Goal: Task Accomplishment & Management: Complete application form

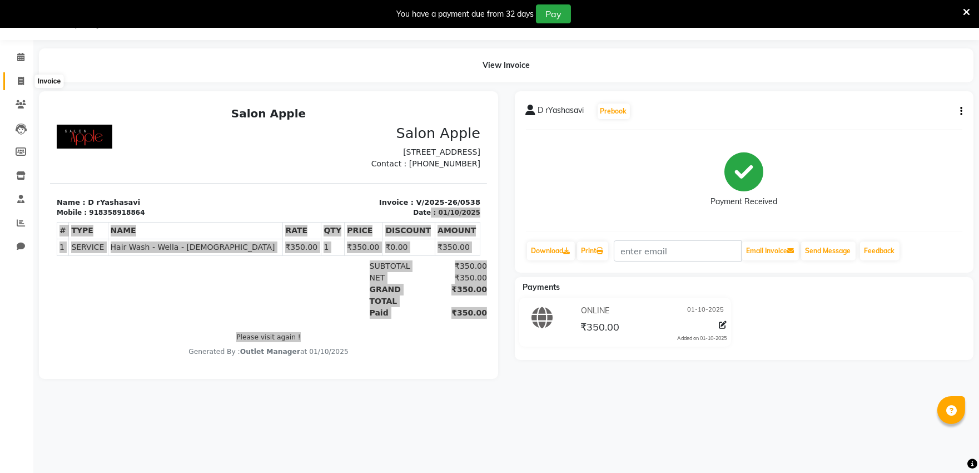
click at [20, 82] on icon at bounding box center [21, 81] width 6 height 8
select select "service"
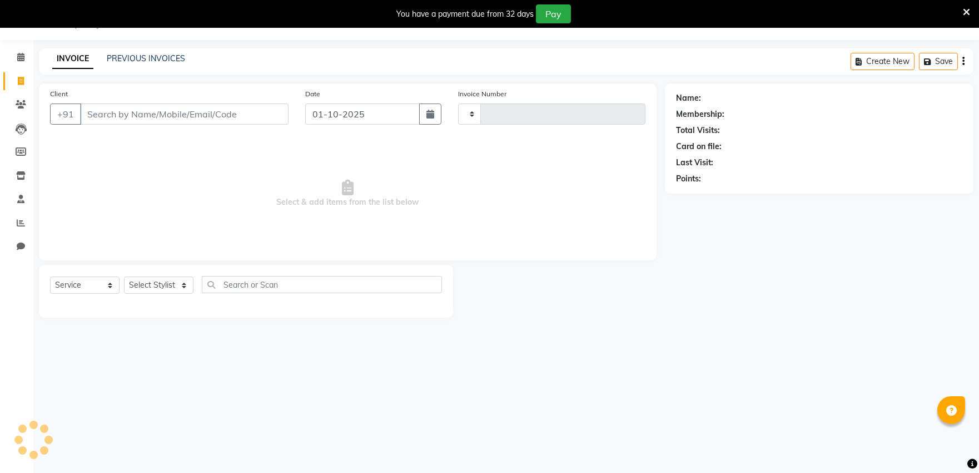
type input "0539"
select select "6774"
click at [146, 113] on input "Client" at bounding box center [184, 113] width 208 height 21
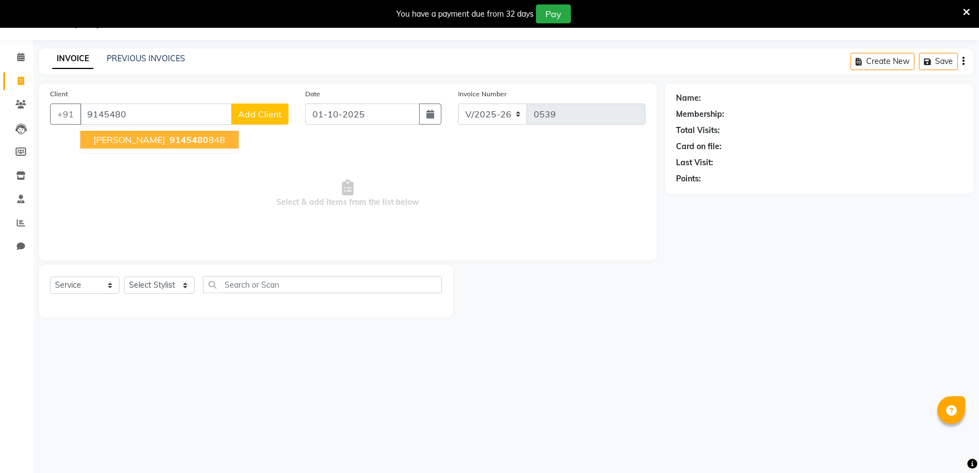
click at [170, 143] on span "9145480" at bounding box center [189, 139] width 39 height 11
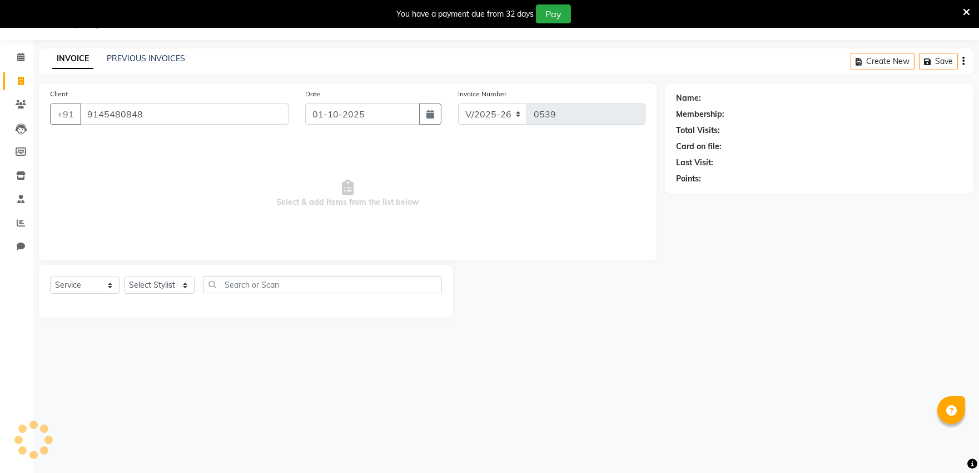
type input "9145480848"
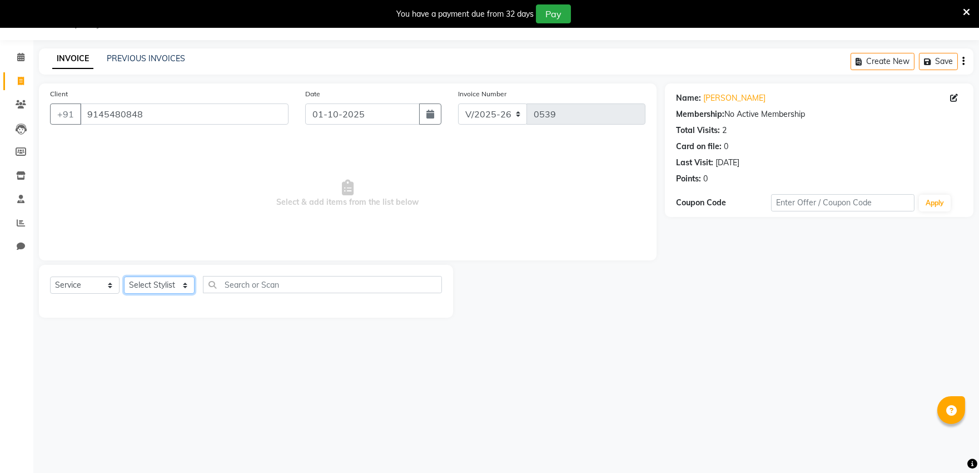
drag, startPoint x: 160, startPoint y: 286, endPoint x: 169, endPoint y: 286, distance: 8.9
click at [165, 285] on select "Select Stylist [PERSON_NAME] [PERSON_NAME] Outlet Manager [PERSON_NAME] Rani [P…" at bounding box center [159, 284] width 71 height 17
select select "92015"
click at [124, 277] on select "Select Stylist [PERSON_NAME] [PERSON_NAME] Outlet Manager [PERSON_NAME] Rani [P…" at bounding box center [159, 284] width 71 height 17
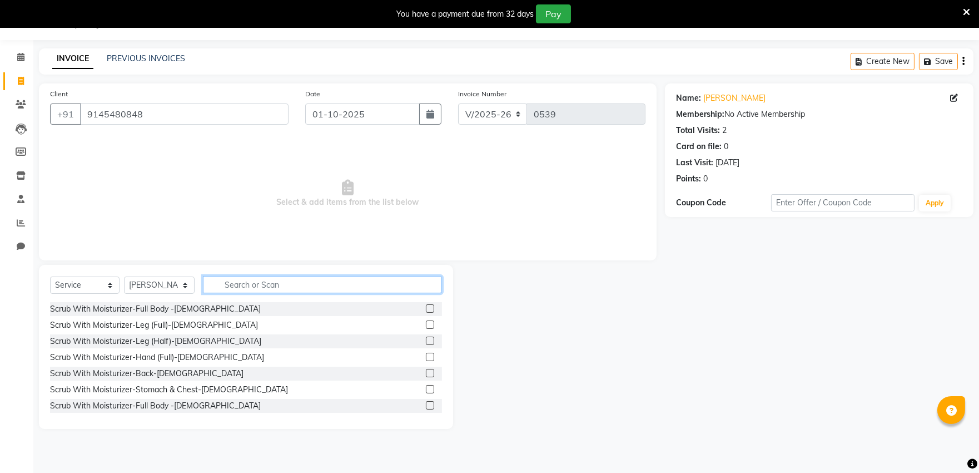
click at [255, 280] on input "text" at bounding box center [322, 284] width 239 height 17
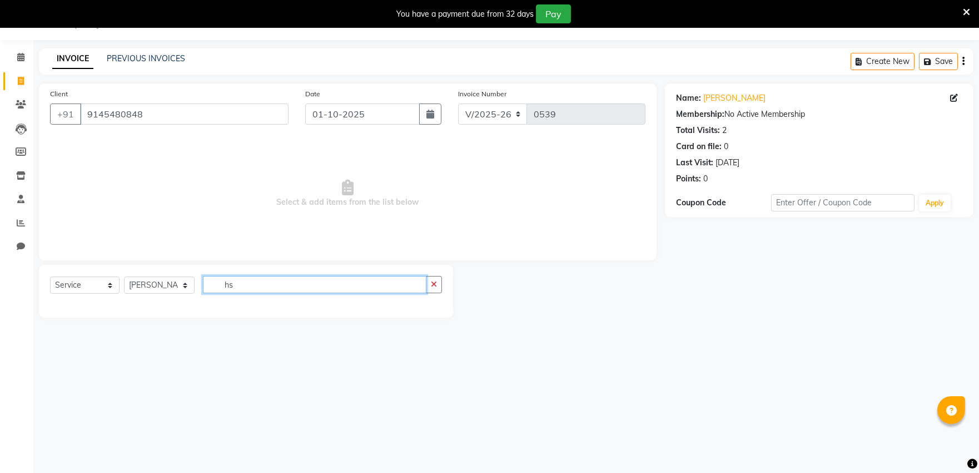
type input "h"
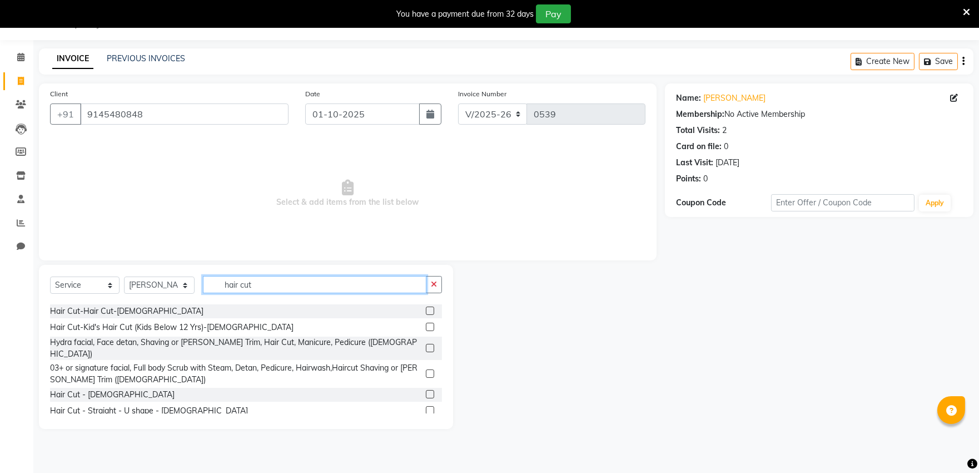
scroll to position [185, 0]
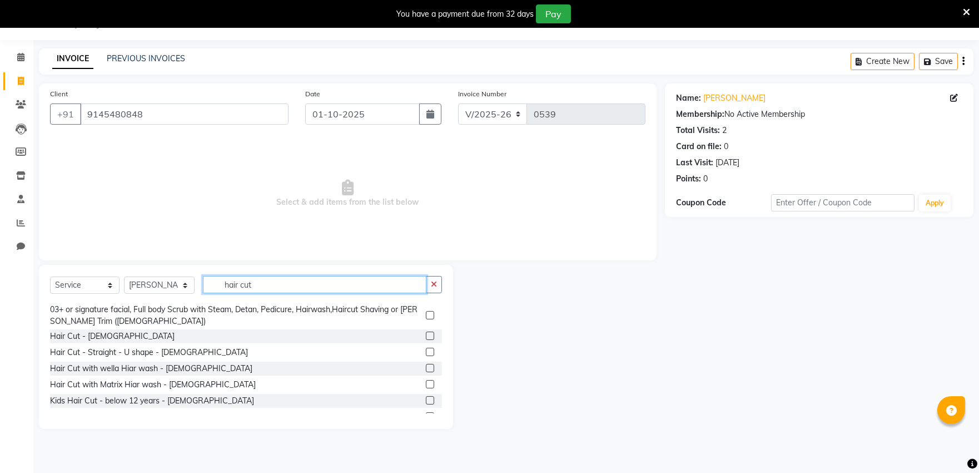
type input "hair cut"
click at [426, 331] on label at bounding box center [430, 335] width 8 height 8
click at [426, 332] on input "checkbox" at bounding box center [429, 335] width 7 height 7
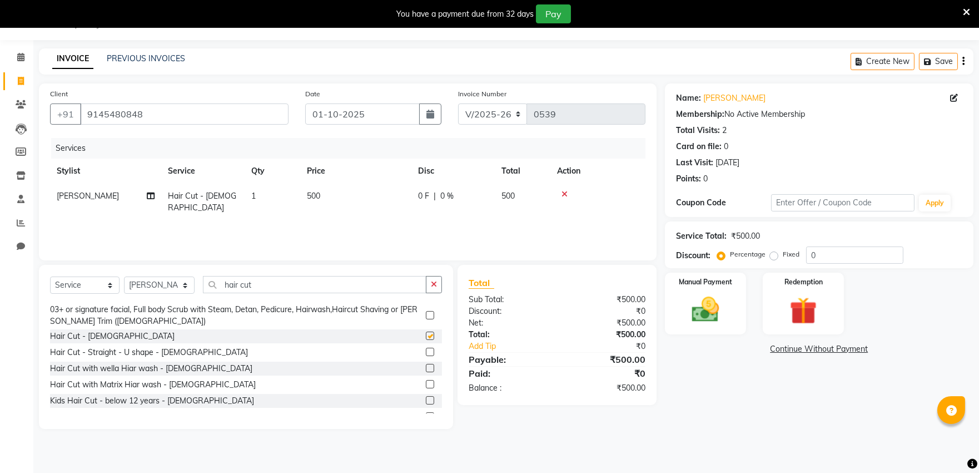
checkbox input "false"
click at [392, 284] on input "hair cut" at bounding box center [314, 284] width 223 height 17
type input "h"
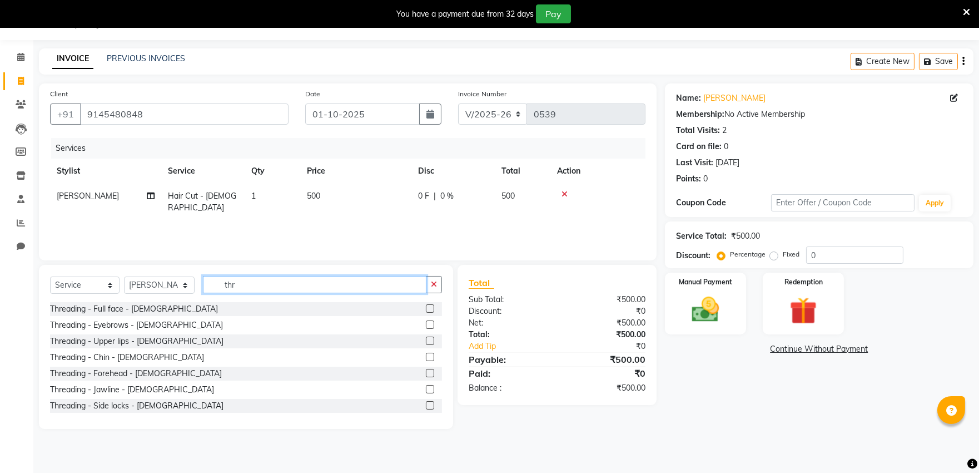
scroll to position [0, 0]
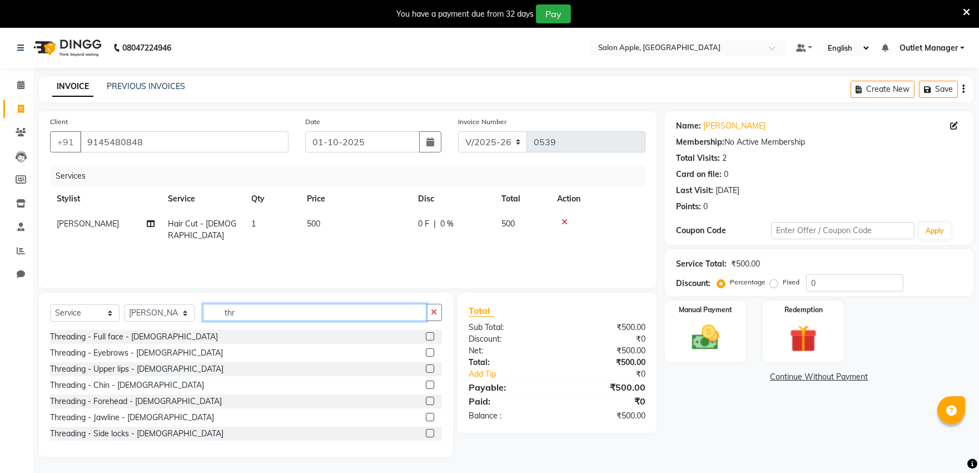
type input "thr"
click at [426, 350] on label at bounding box center [430, 352] width 8 height 8
click at [426, 350] on input "checkbox" at bounding box center [429, 352] width 7 height 7
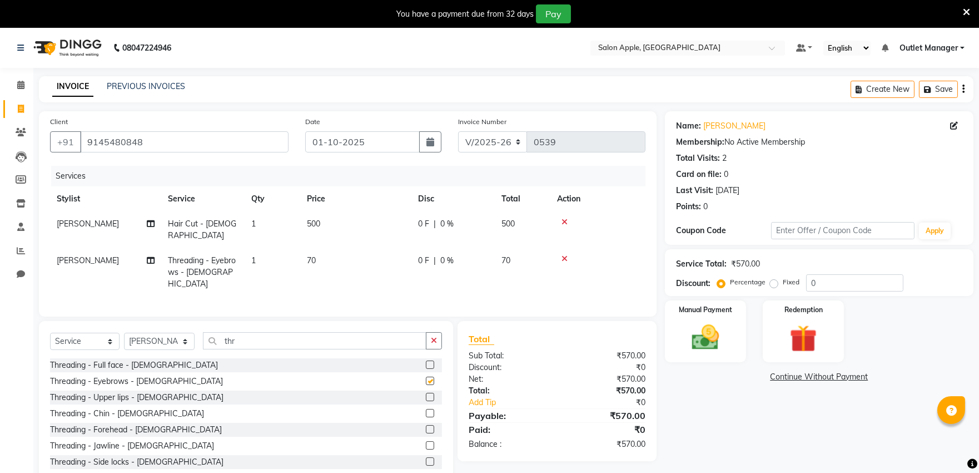
checkbox input "false"
click at [89, 248] on td "[PERSON_NAME]" at bounding box center [105, 272] width 111 height 48
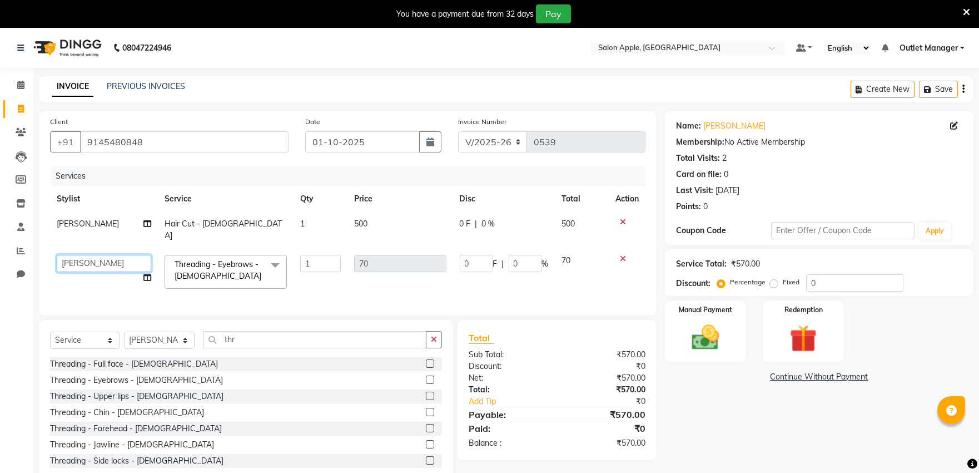
click at [81, 255] on select "[PERSON_NAME] [PERSON_NAME] Outlet Manager [PERSON_NAME] Rani [PERSON_NAME] AMA…" at bounding box center [104, 263] width 95 height 17
select select "57881"
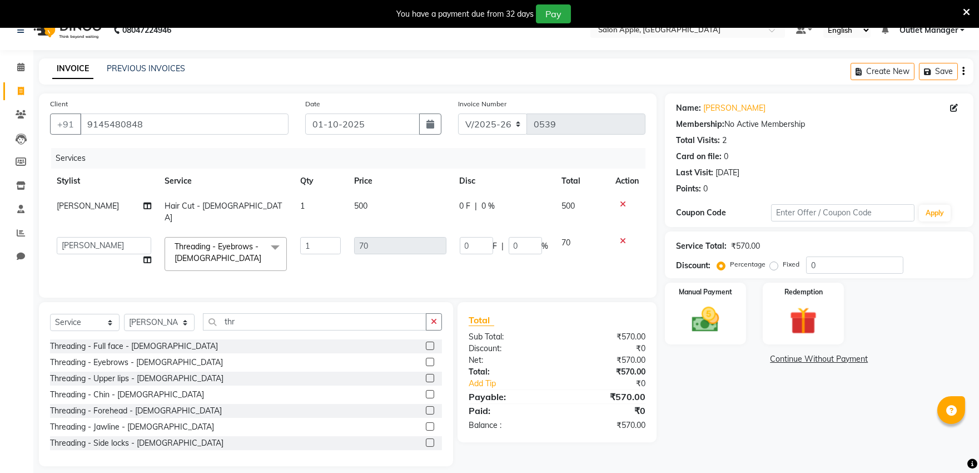
scroll to position [28, 0]
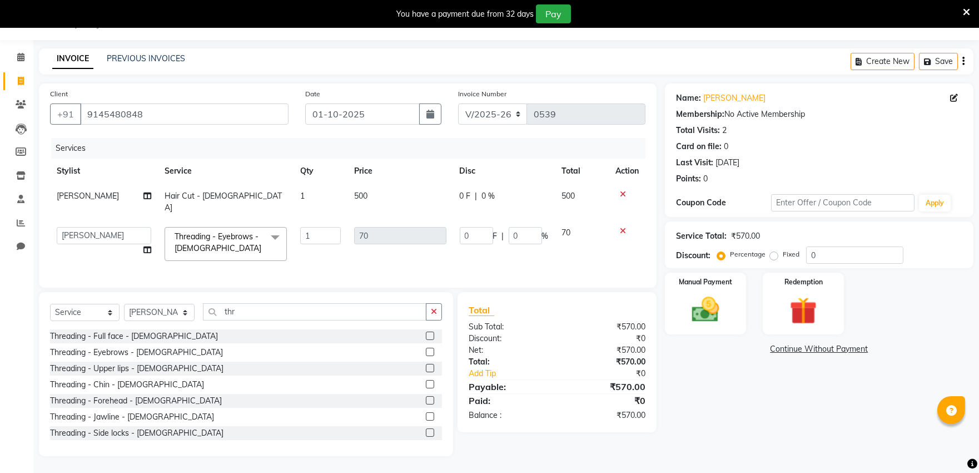
click at [730, 378] on div "Name: [PERSON_NAME] Membership: No Active Membership Total Visits: 2 Card on fi…" at bounding box center [823, 269] width 317 height 372
click at [707, 309] on img at bounding box center [705, 309] width 46 height 33
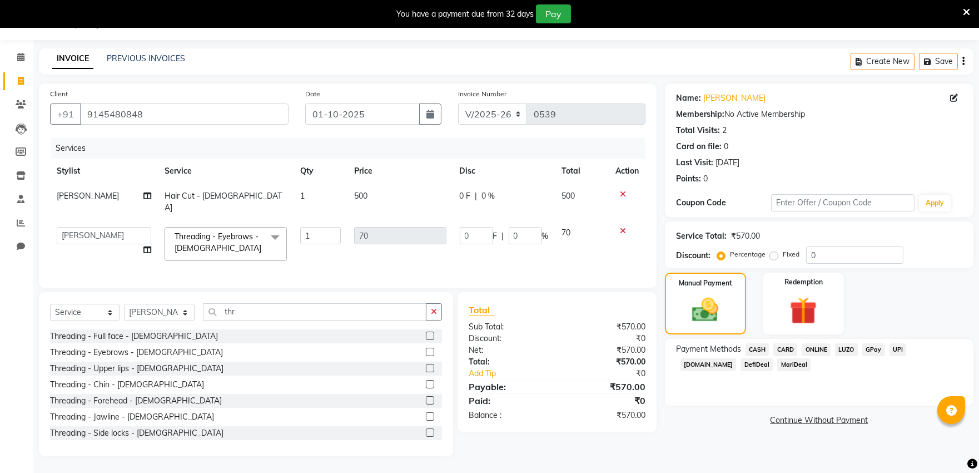
click at [817, 349] on span "ONLINE" at bounding box center [816, 349] width 29 height 13
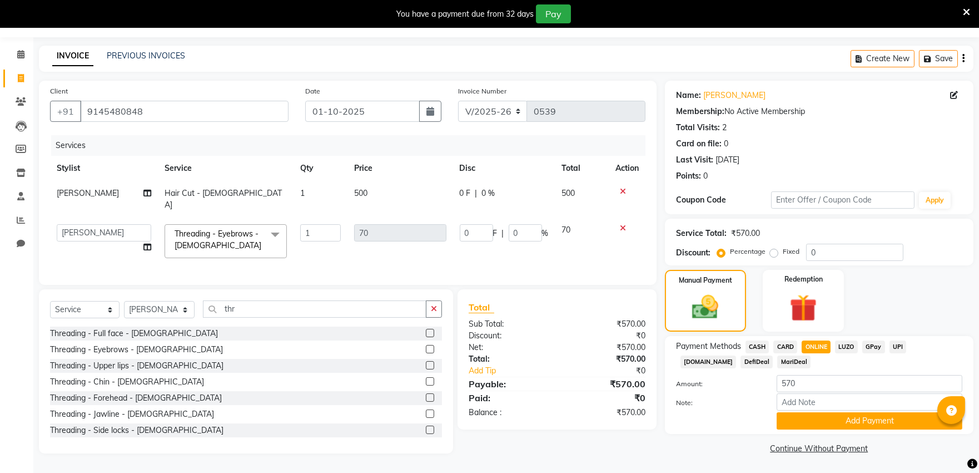
scroll to position [31, 0]
click at [805, 415] on button "Add Payment" at bounding box center [870, 419] width 186 height 17
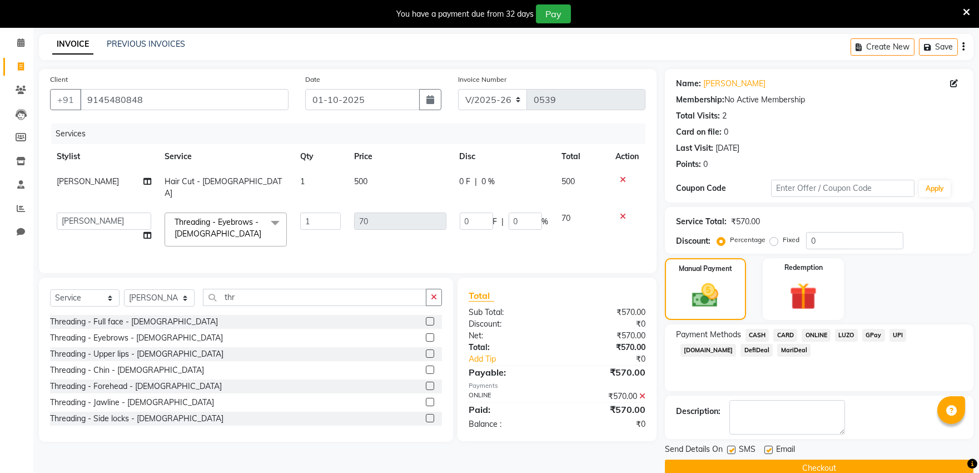
scroll to position [63, 0]
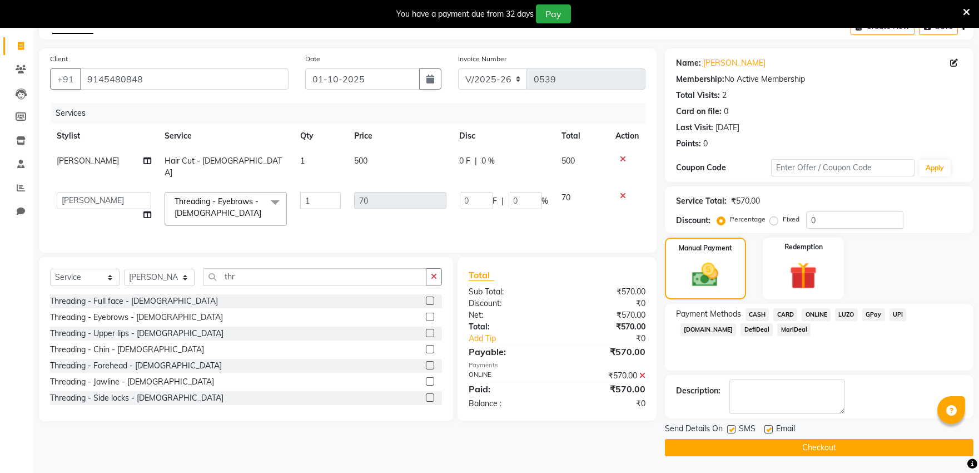
click at [802, 449] on button "Checkout" at bounding box center [819, 447] width 309 height 17
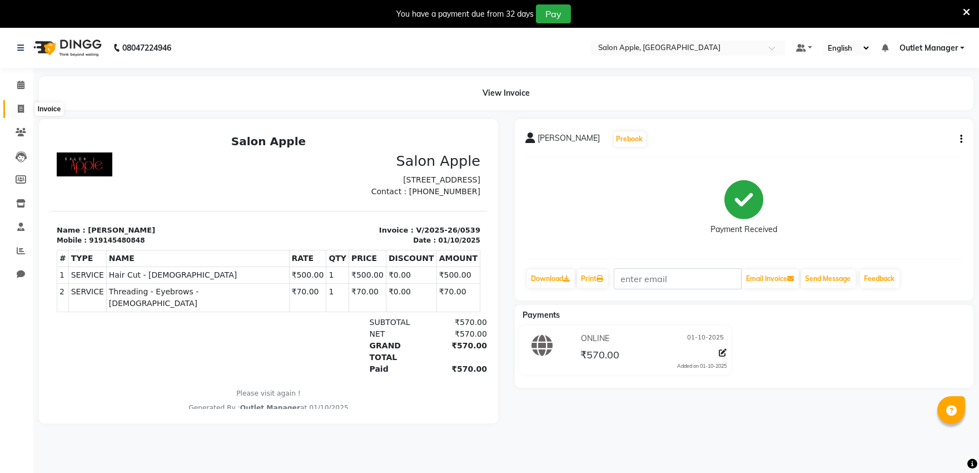
click at [13, 103] on span at bounding box center [20, 109] width 19 height 13
select select "service"
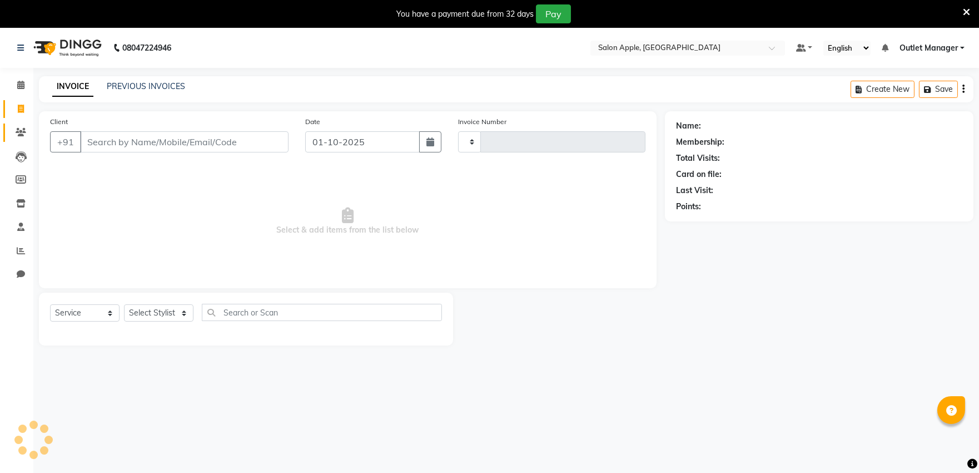
scroll to position [28, 0]
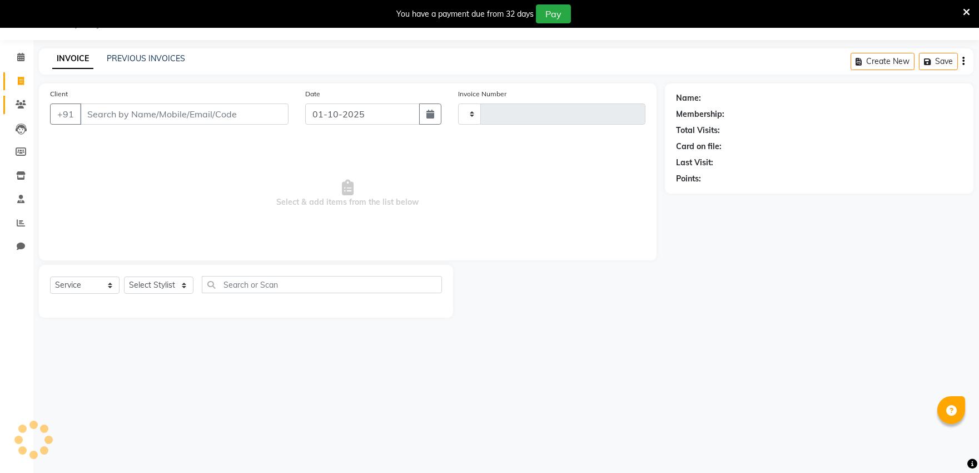
type input "0540"
select select "6774"
click at [135, 62] on link "PREVIOUS INVOICES" at bounding box center [146, 58] width 78 height 10
